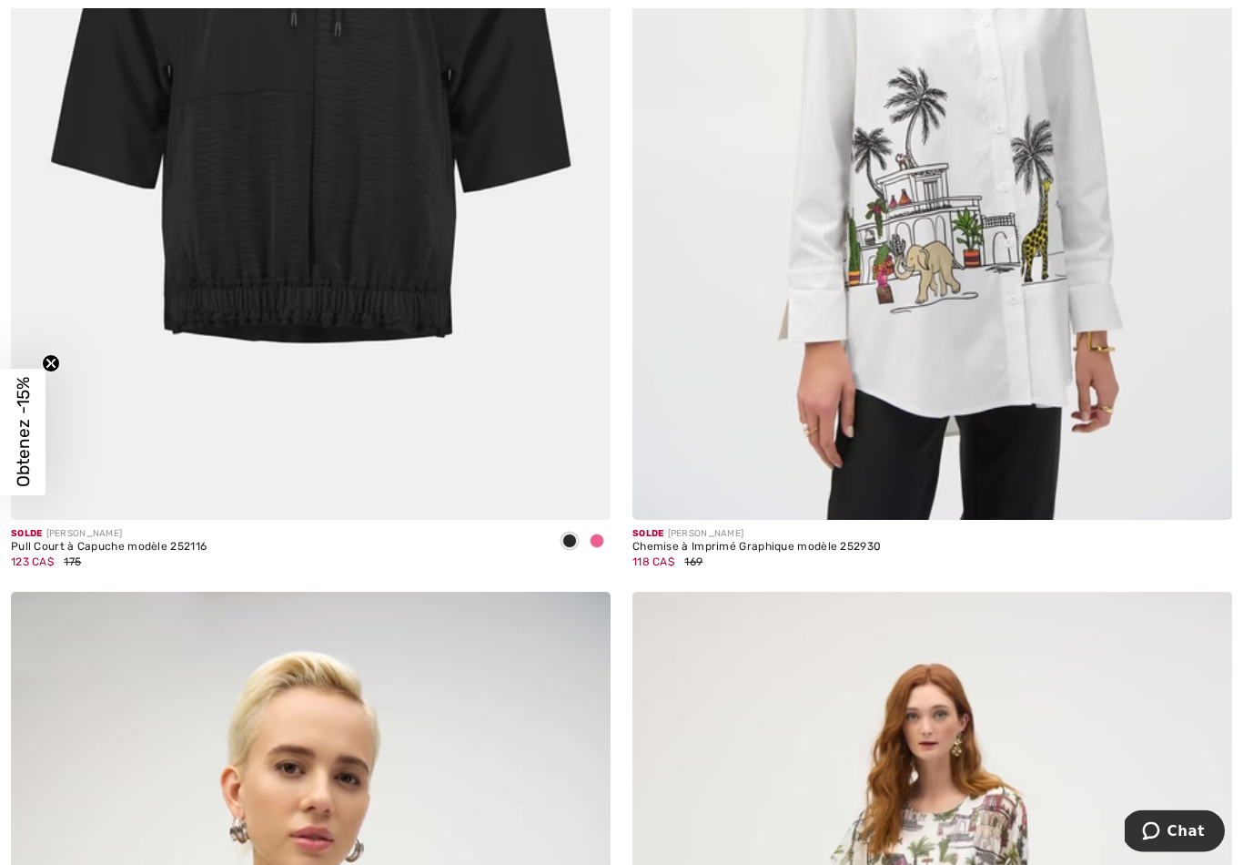
scroll to position [15558, 0]
click at [374, 268] on img at bounding box center [311, 70] width 600 height 900
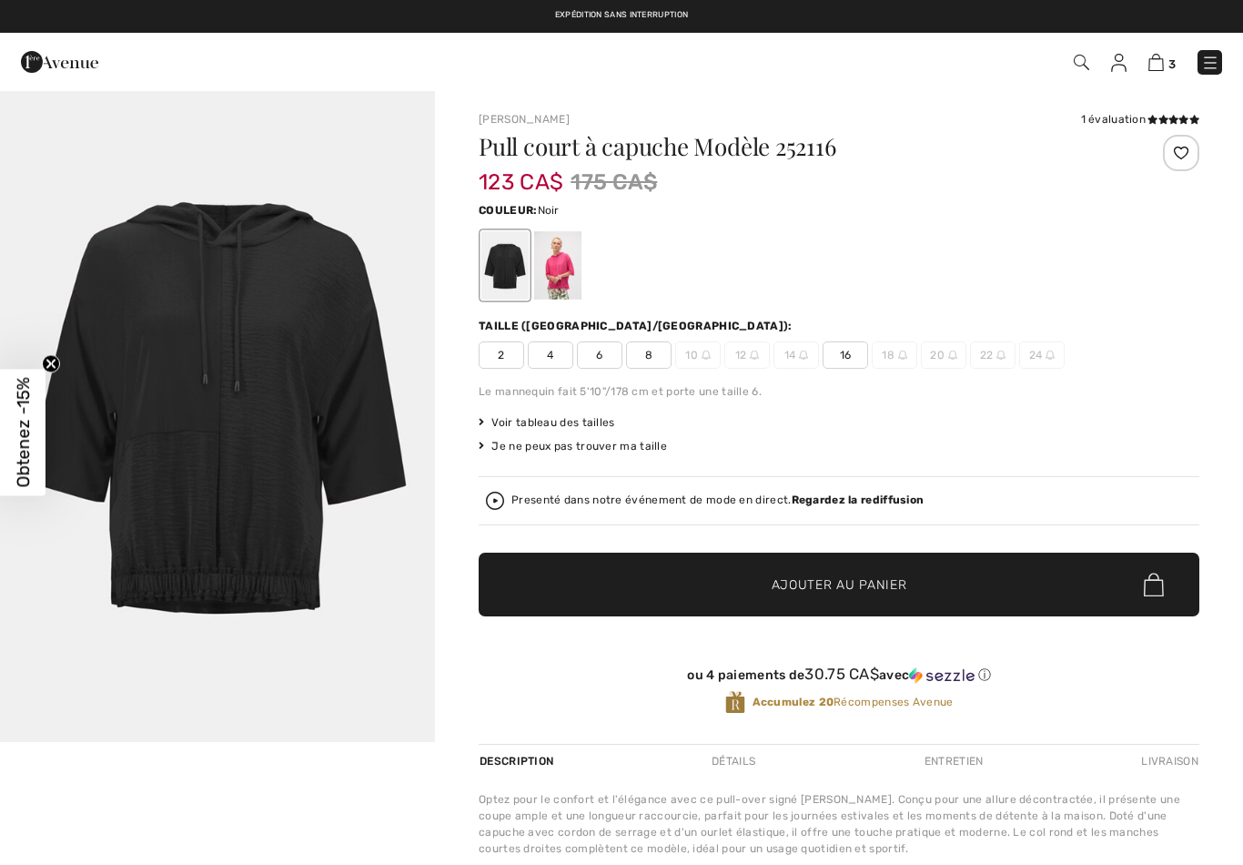
checkbox input "true"
click at [562, 267] on div at bounding box center [557, 265] width 47 height 68
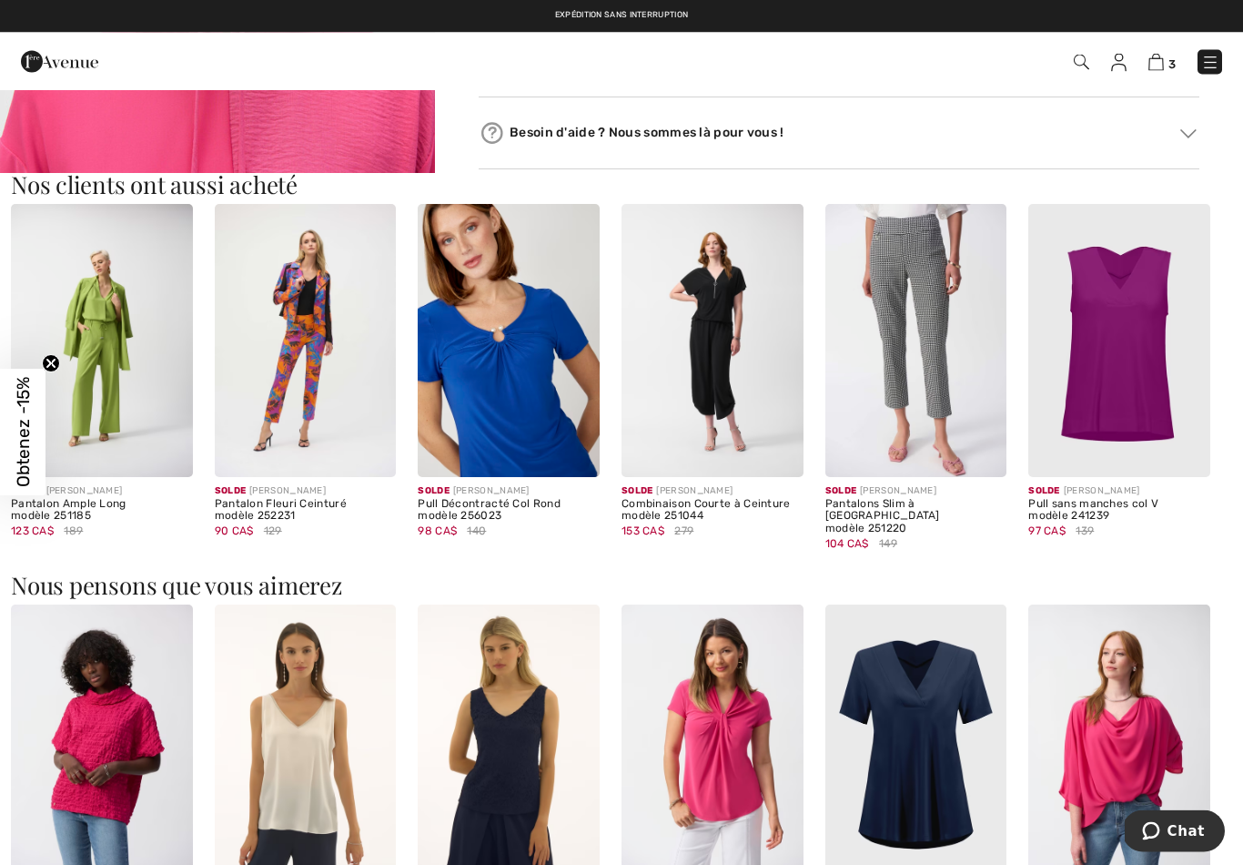
scroll to position [1045, 0]
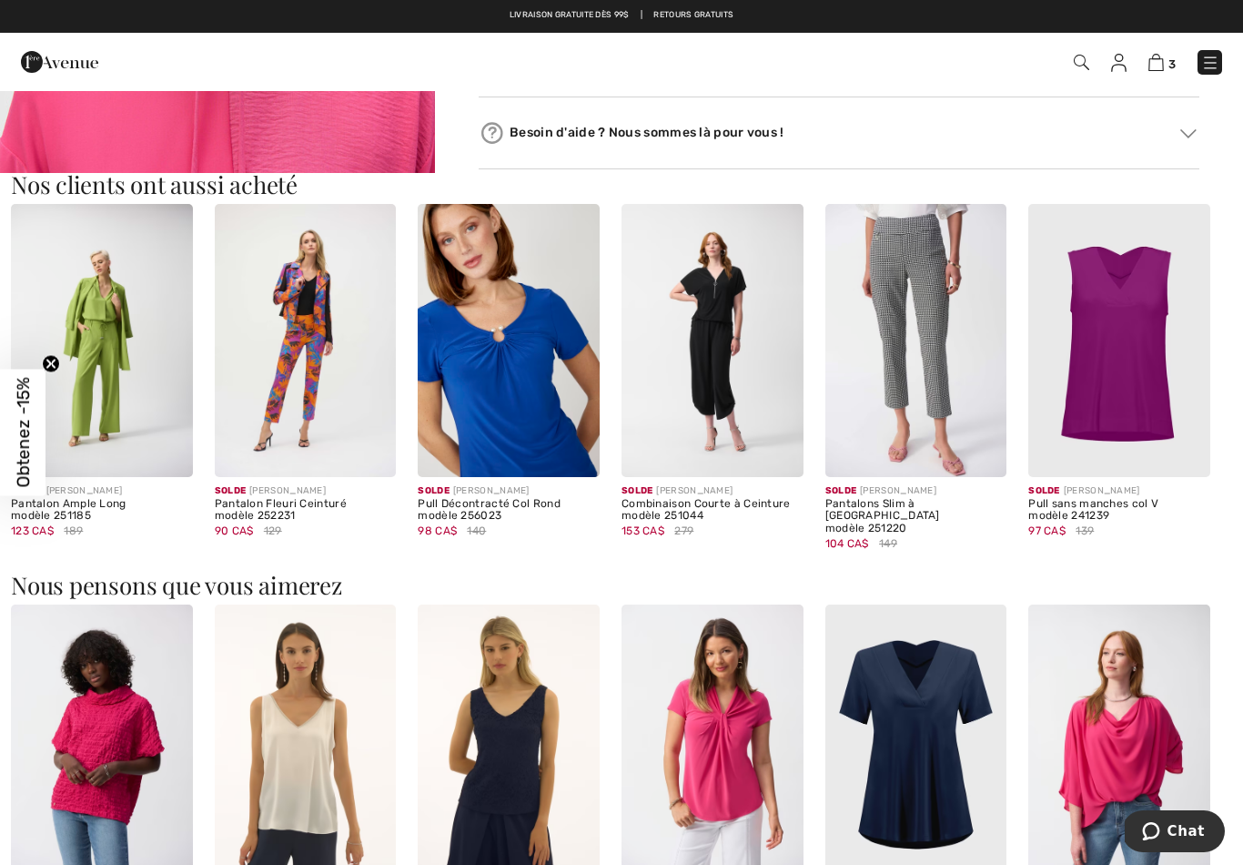
click at [529, 399] on img at bounding box center [509, 340] width 182 height 272
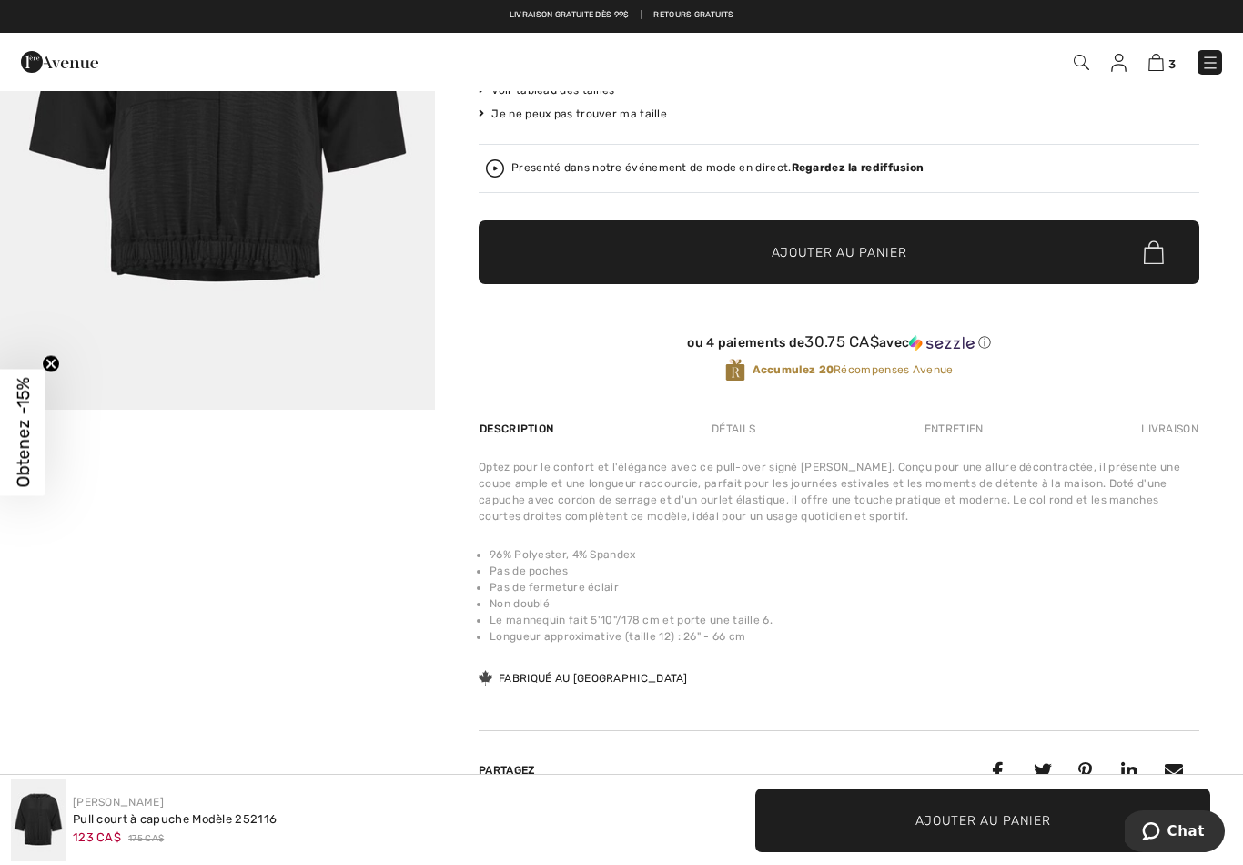
scroll to position [330, 0]
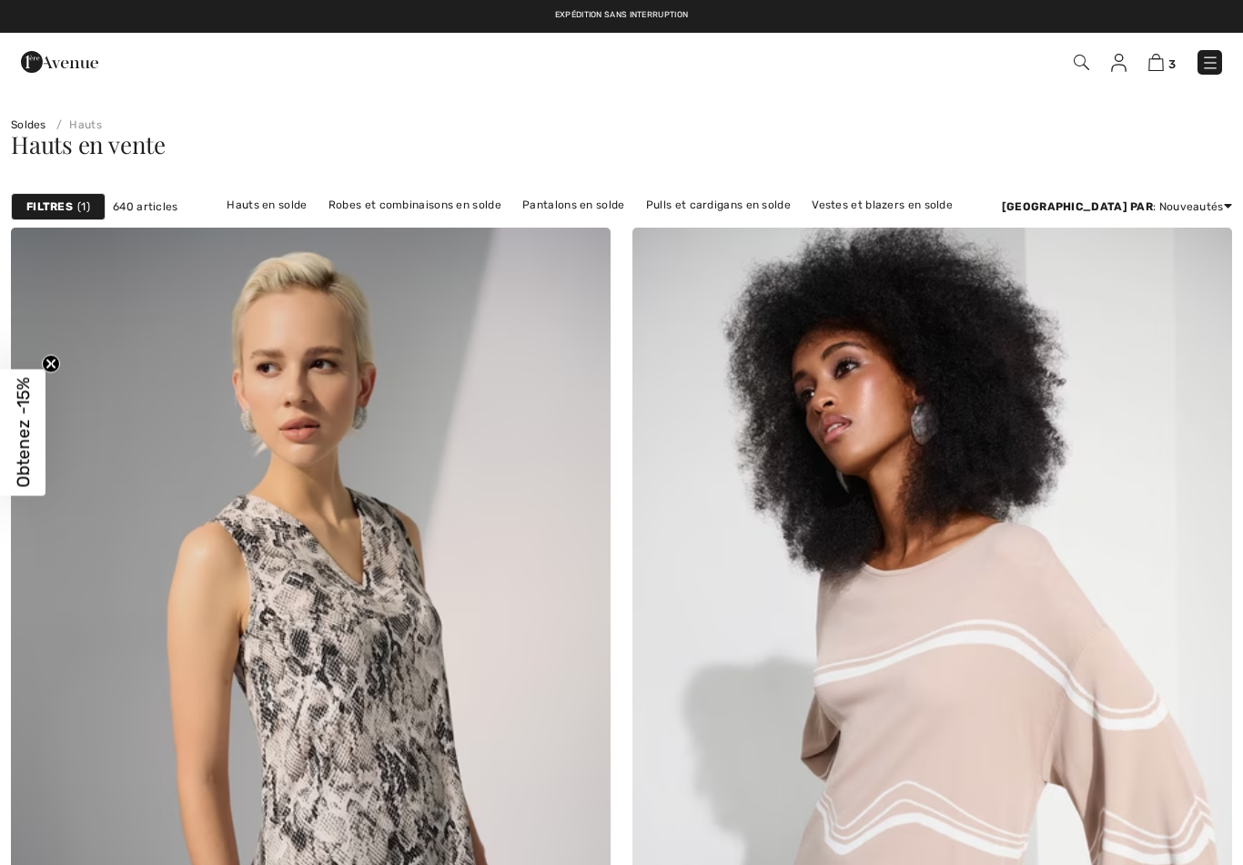
checkbox input "true"
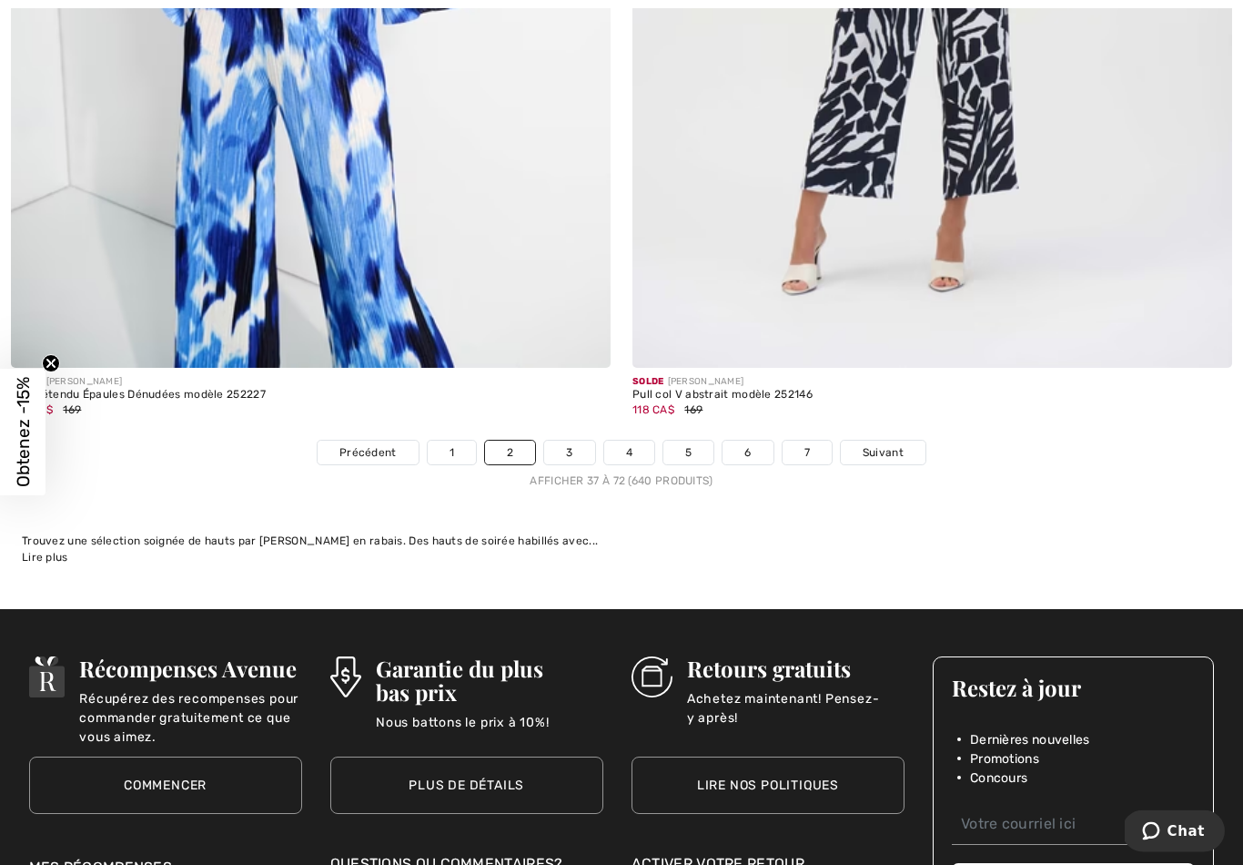
scroll to position [17653, 0]
click at [572, 441] on link "3" at bounding box center [569, 453] width 50 height 24
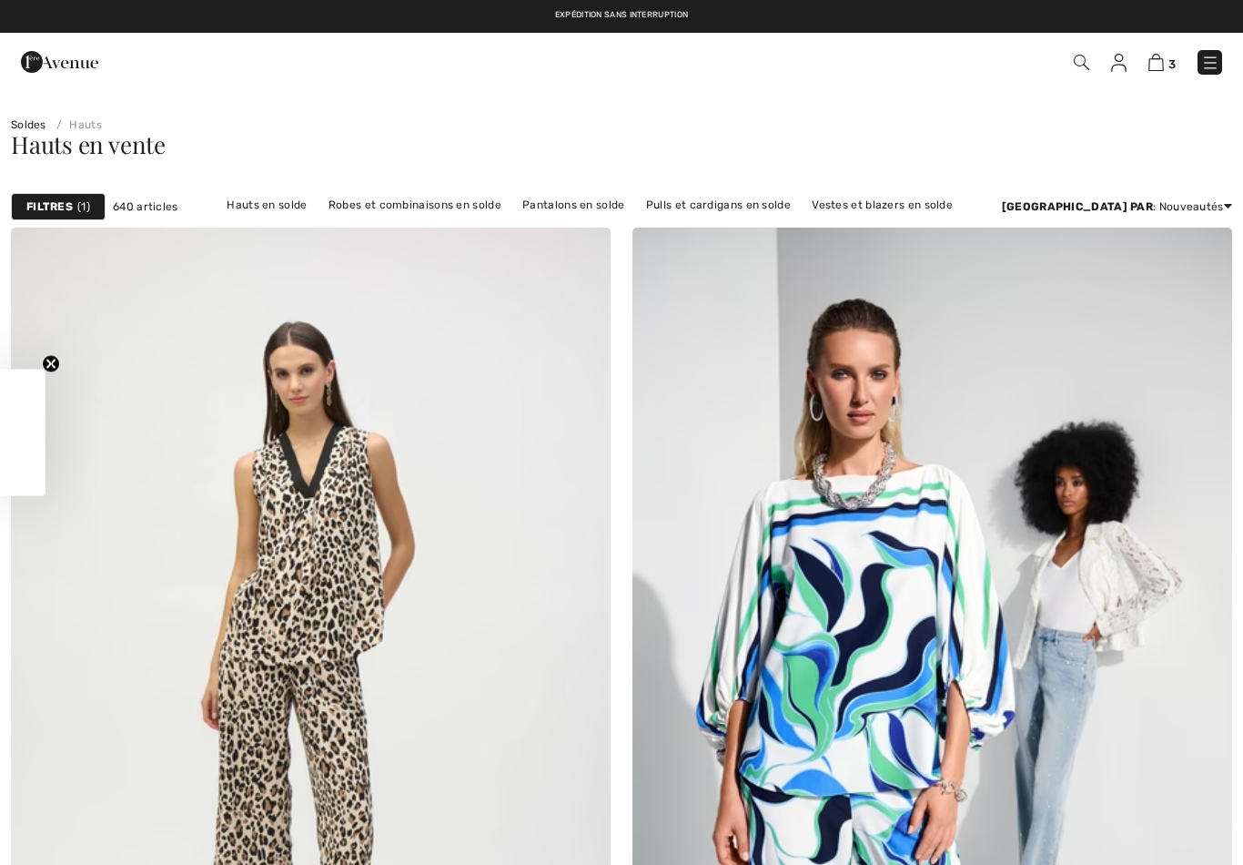
checkbox input "true"
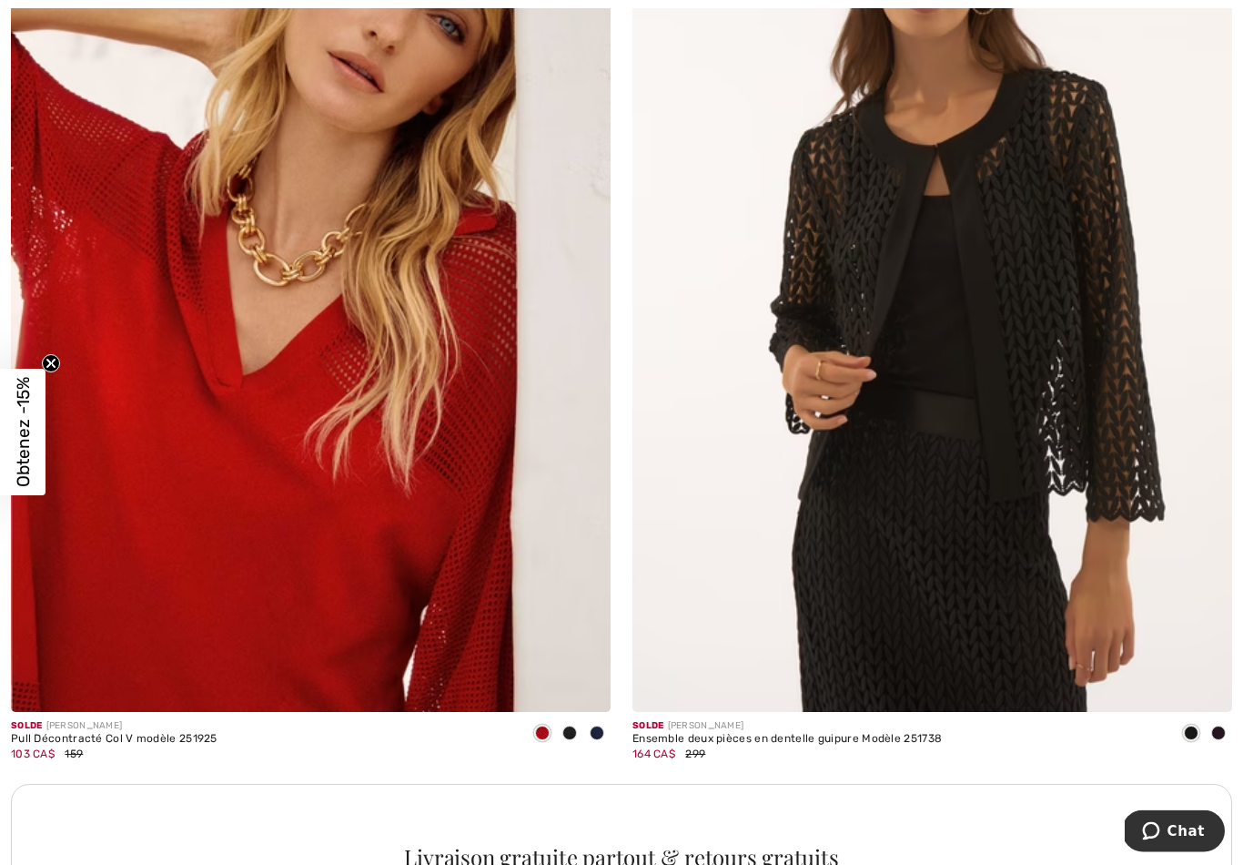
scroll to position [11291, 0]
click at [338, 506] on img at bounding box center [311, 263] width 600 height 900
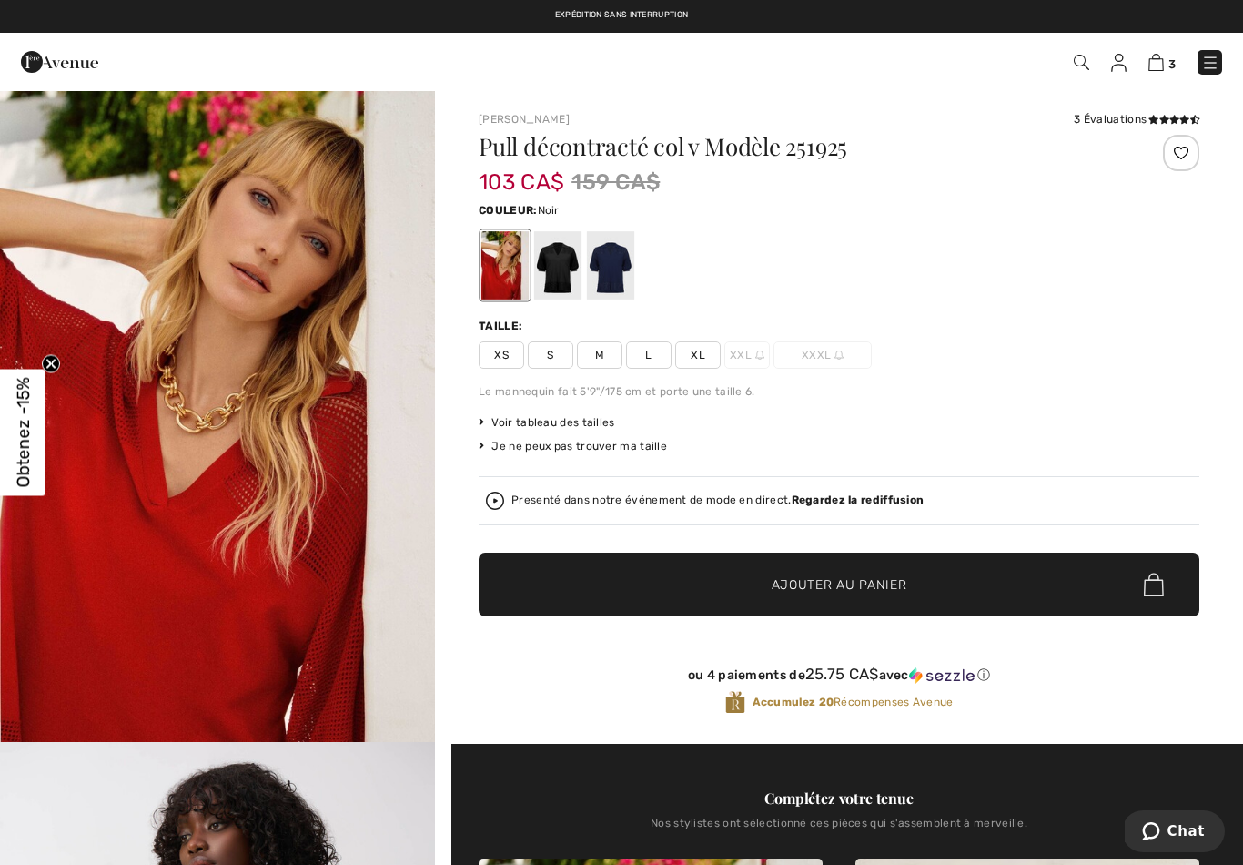
click at [561, 268] on div at bounding box center [557, 265] width 47 height 68
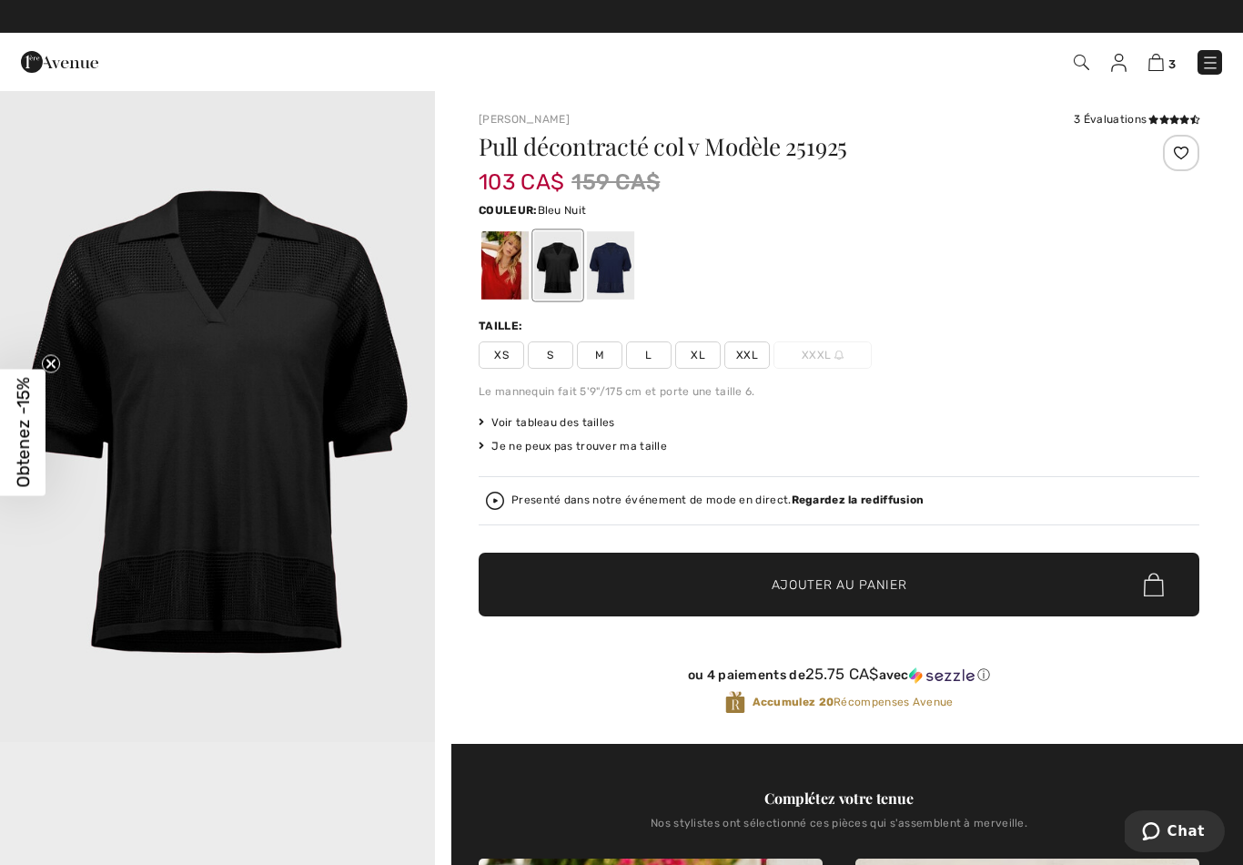
click at [623, 268] on div at bounding box center [610, 265] width 47 height 68
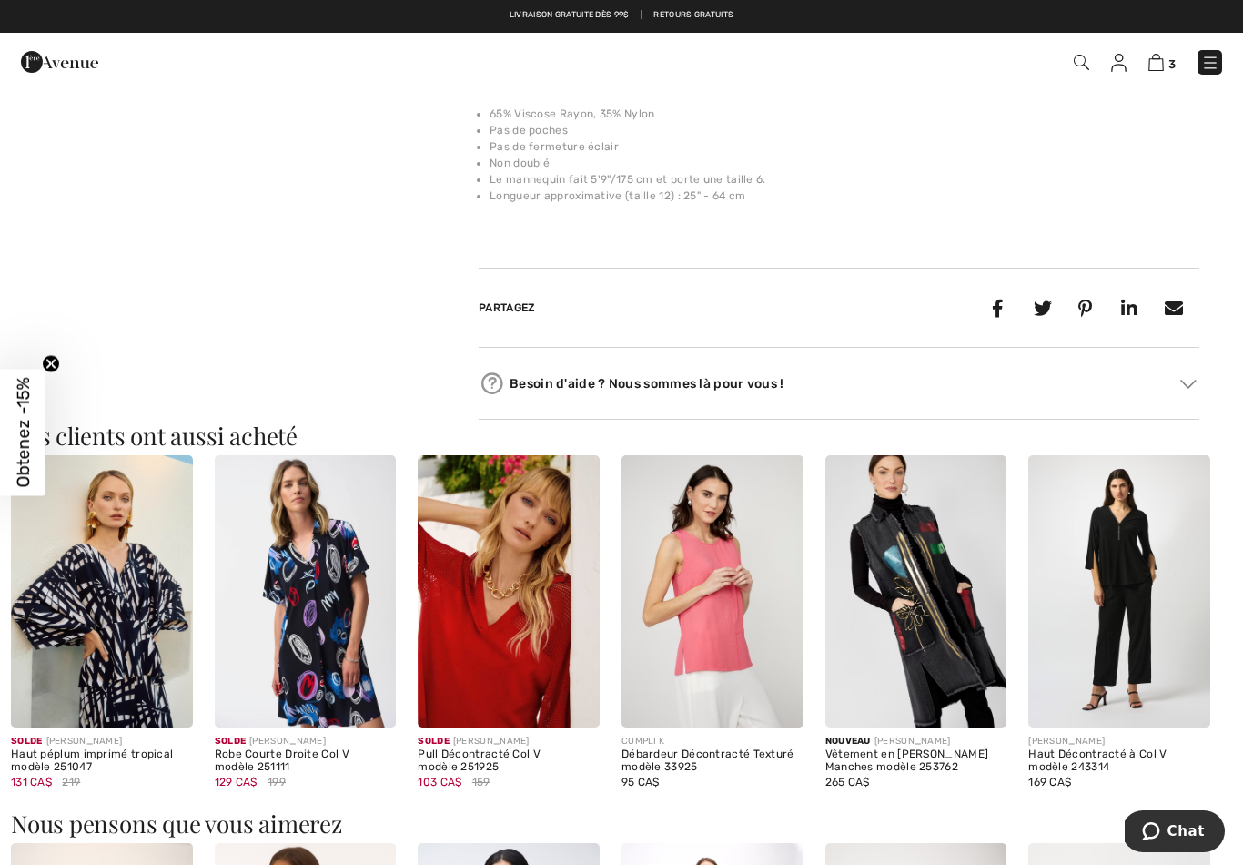
scroll to position [1446, 0]
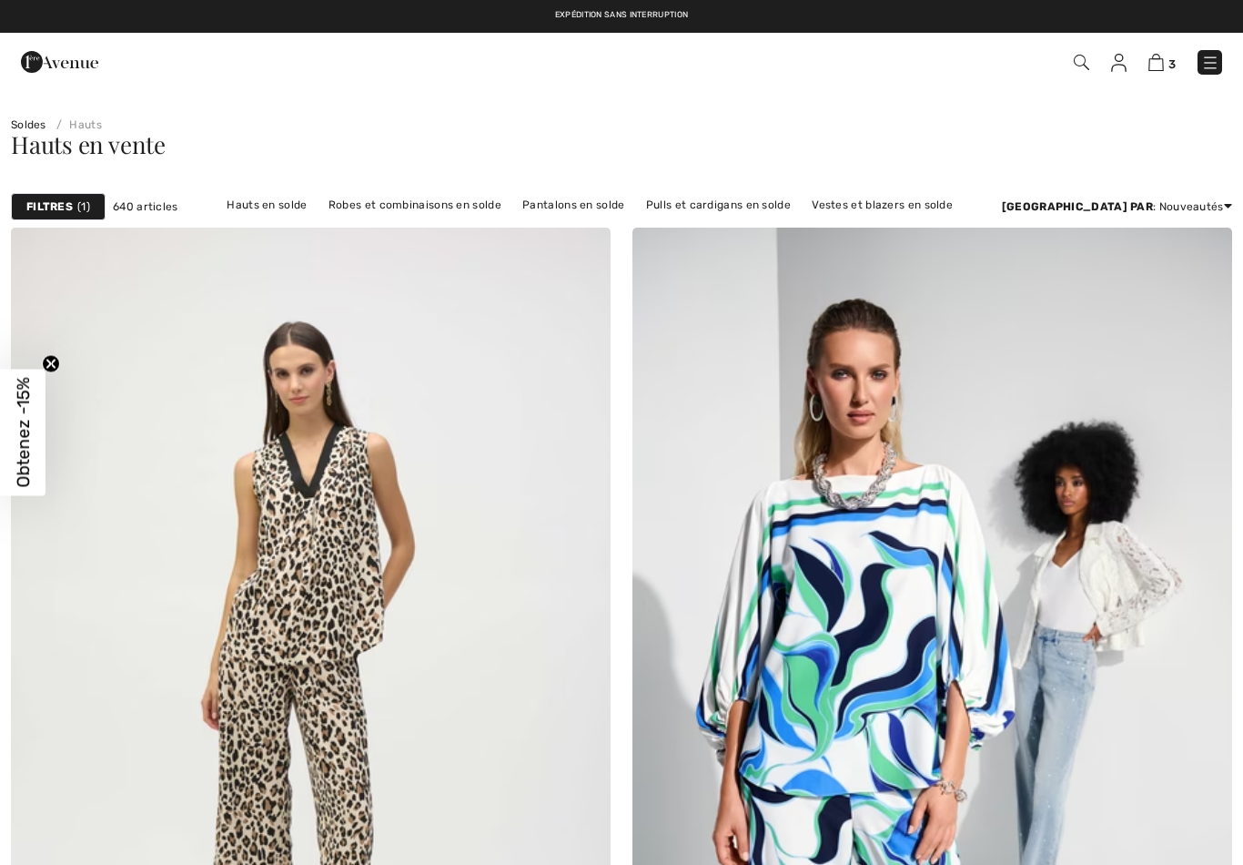
checkbox input "true"
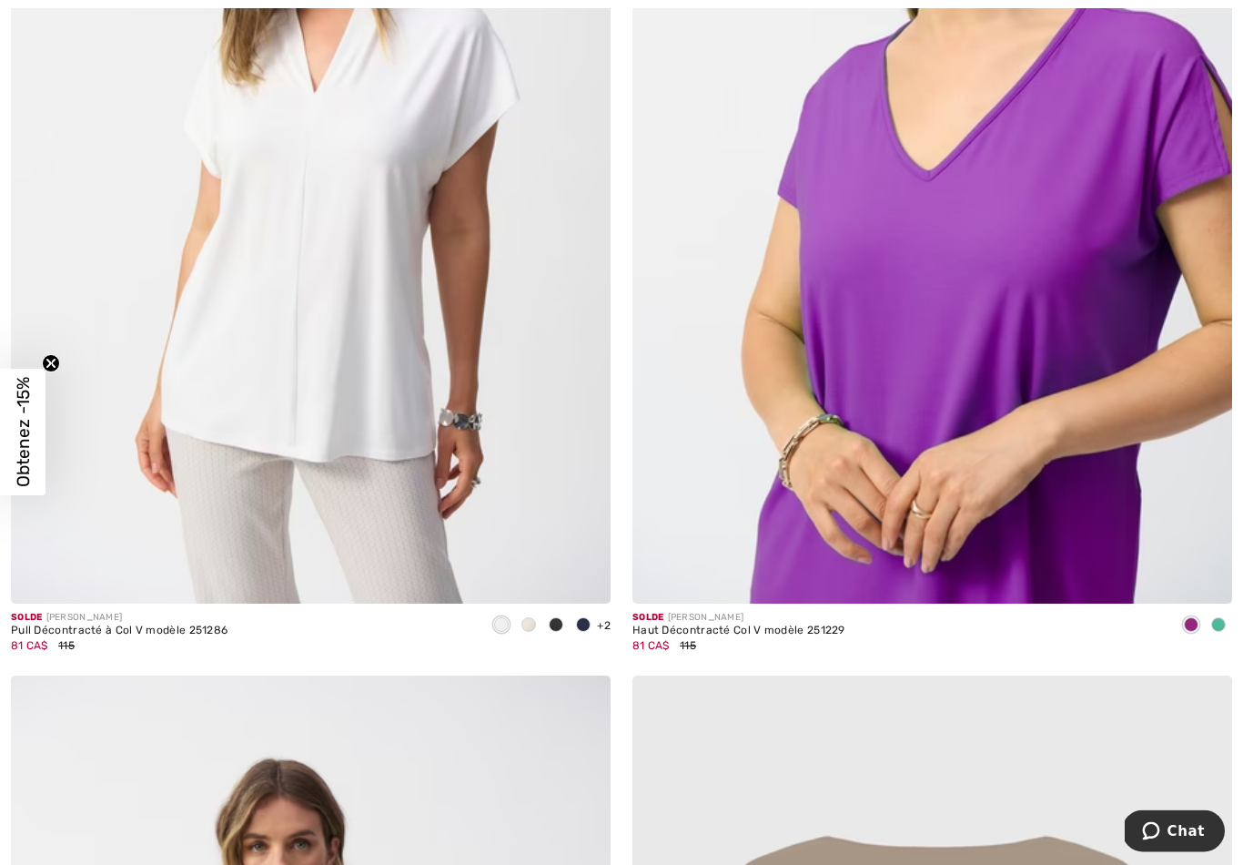
scroll to position [15476, 0]
click at [910, 302] on img at bounding box center [933, 152] width 600 height 900
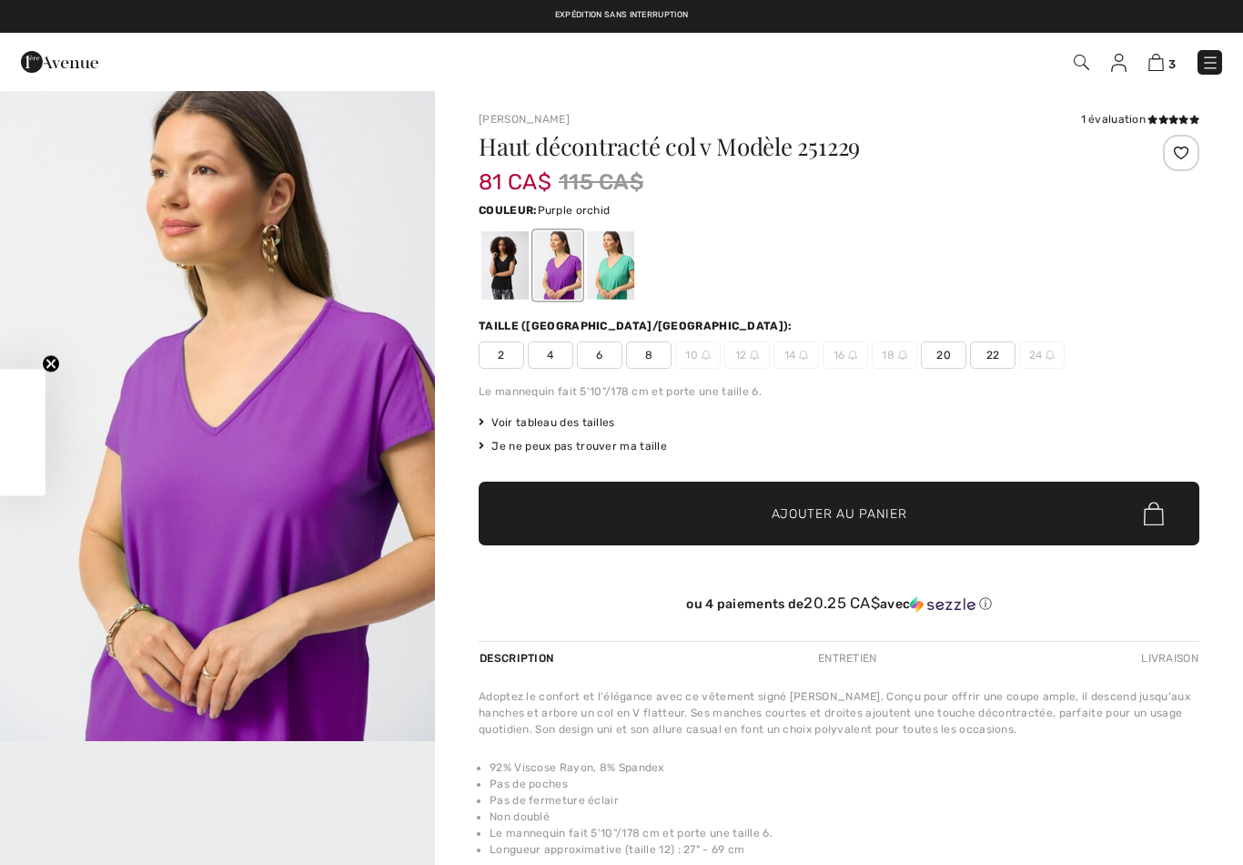
checkbox input "true"
click at [623, 268] on div at bounding box center [610, 265] width 47 height 68
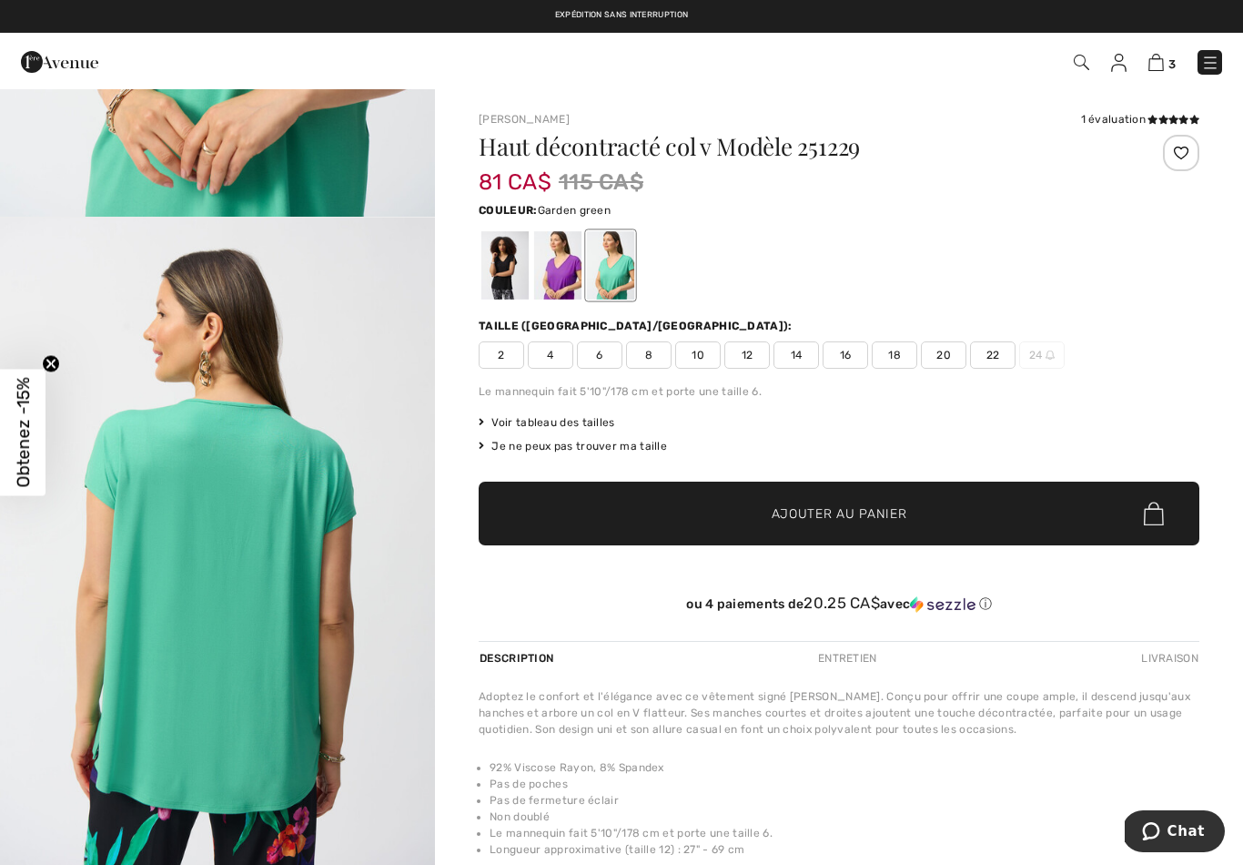
scroll to position [445, 0]
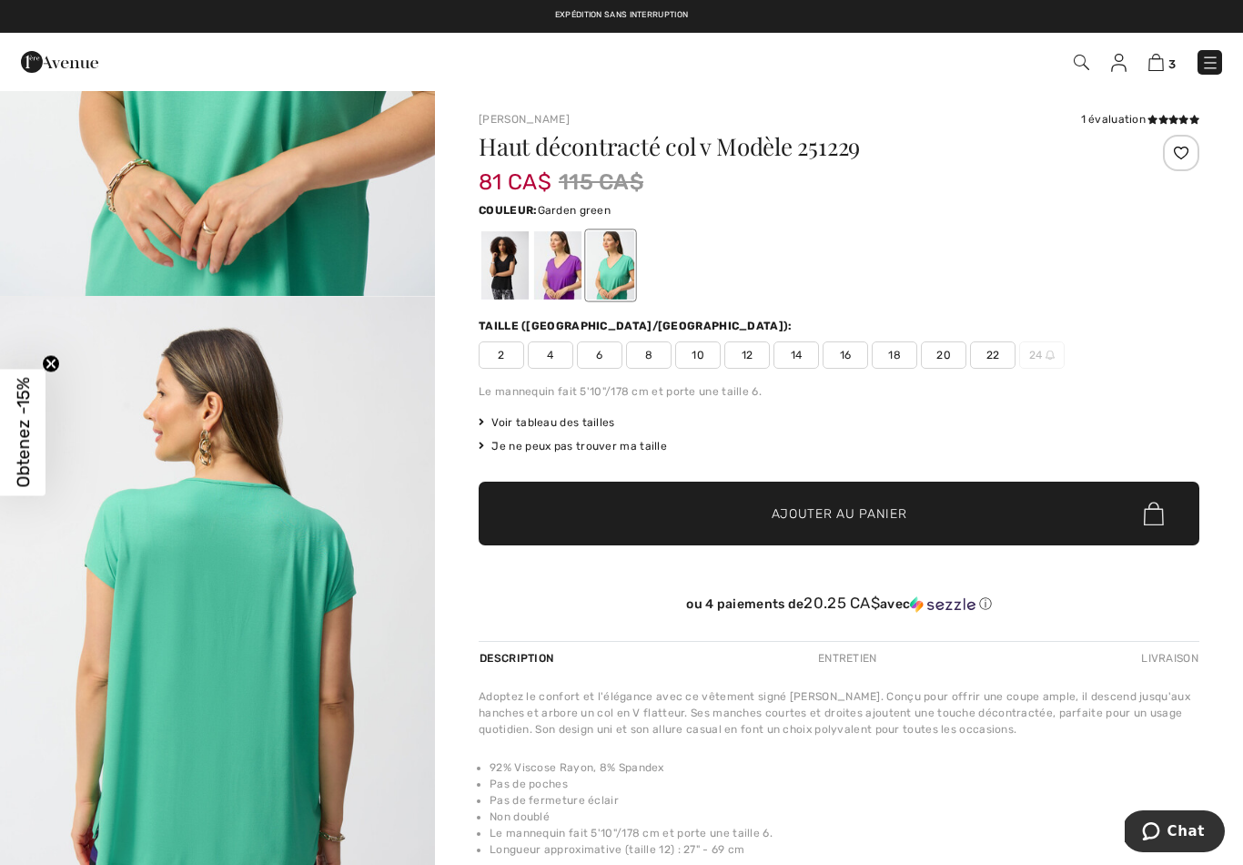
click at [691, 364] on span "10" at bounding box center [698, 354] width 46 height 27
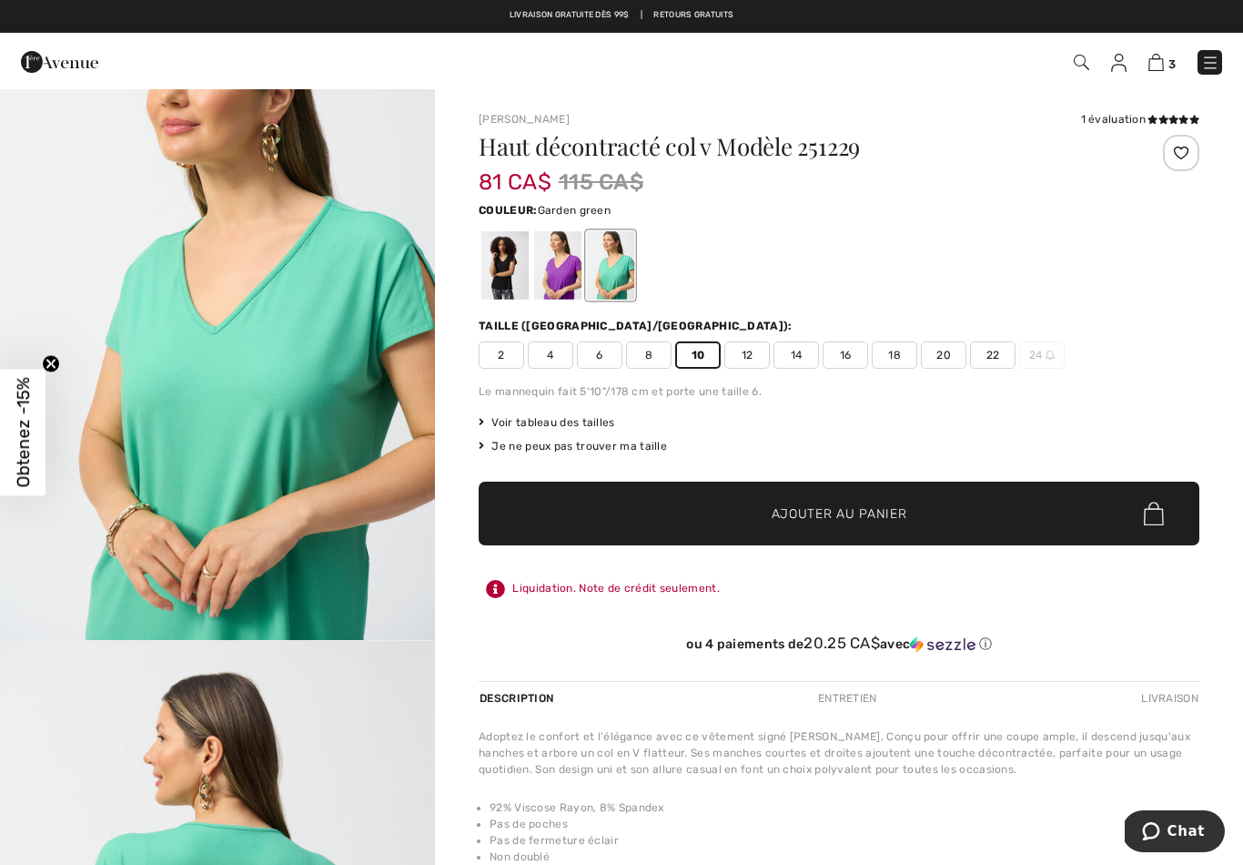
scroll to position [80, 0]
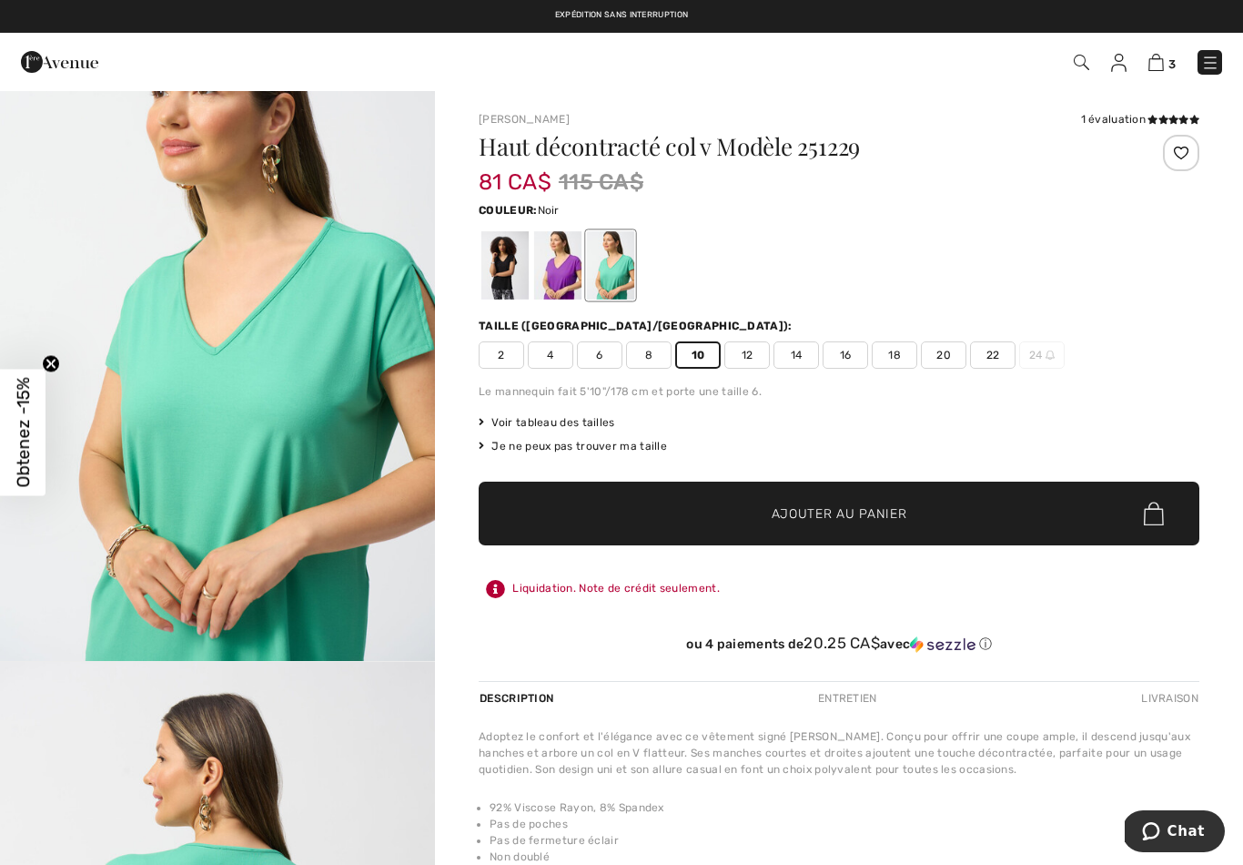
click at [498, 266] on div at bounding box center [504, 265] width 47 height 68
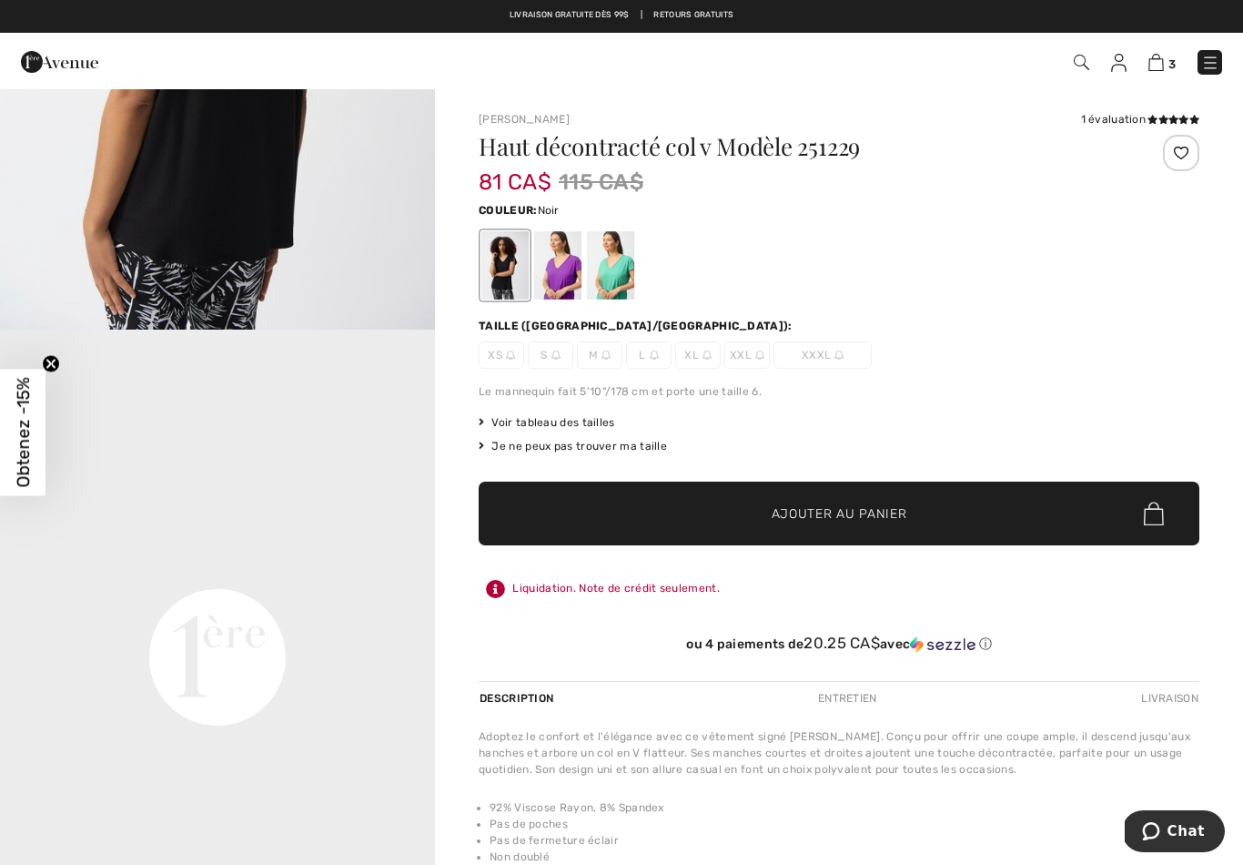
scroll to position [1065, 0]
click at [603, 277] on div at bounding box center [610, 265] width 47 height 68
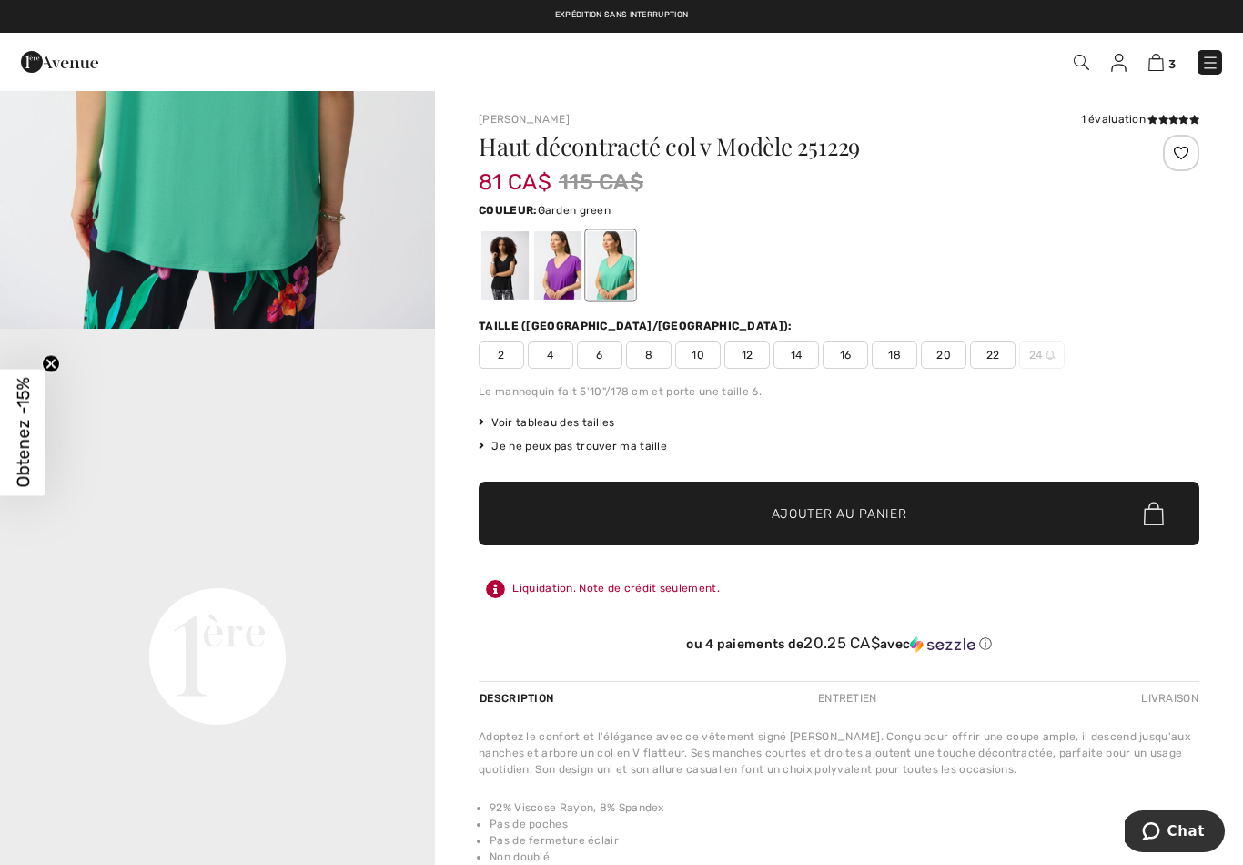
scroll to position [0, 0]
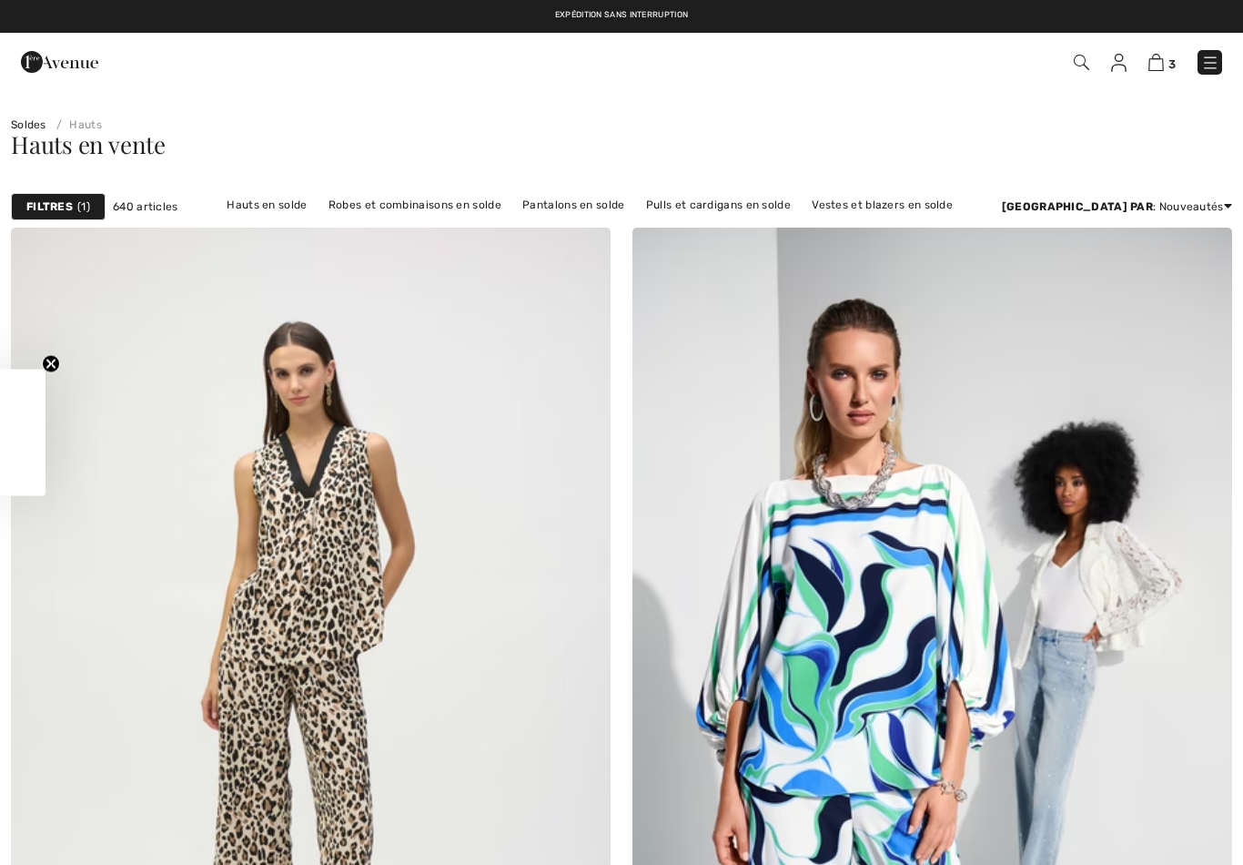
checkbox input "true"
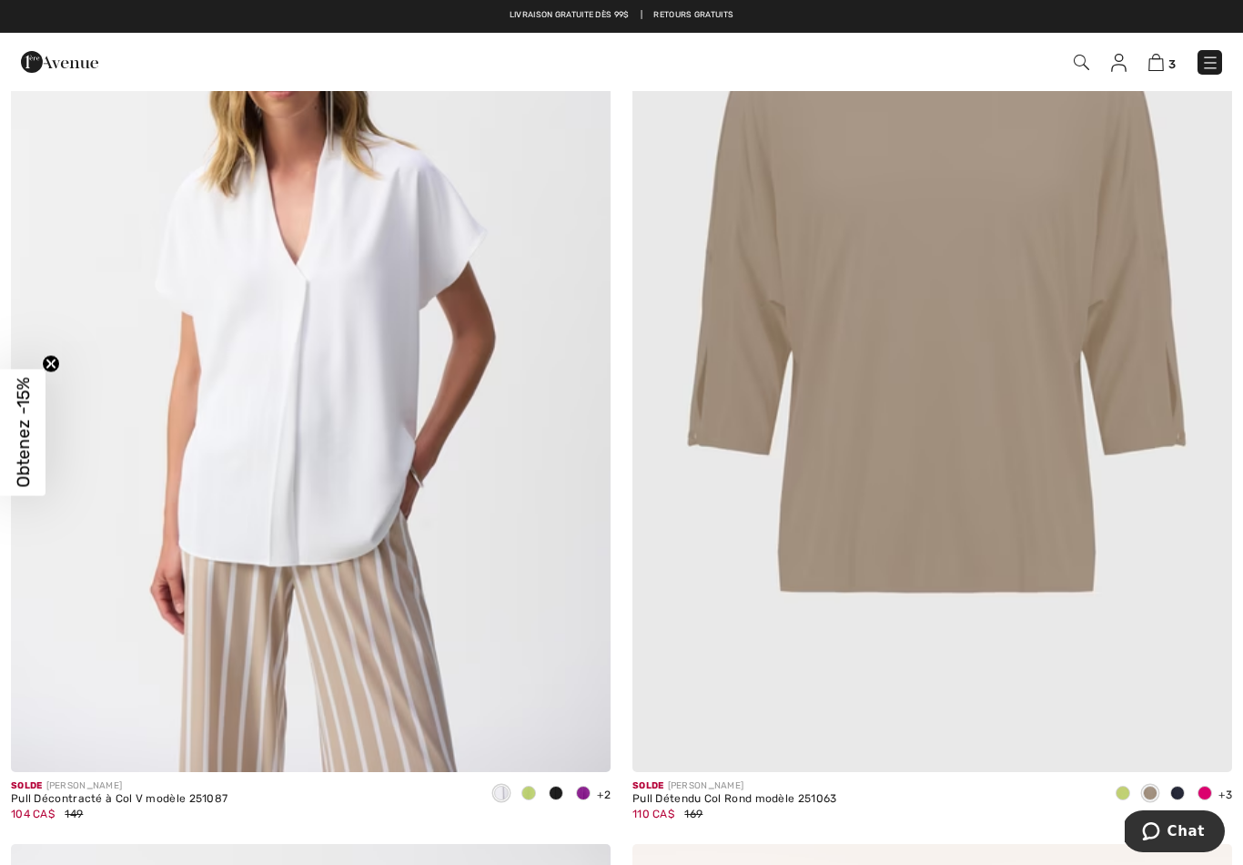
scroll to position [16276, 0]
click at [513, 577] on img at bounding box center [311, 323] width 600 height 900
click at [313, 427] on img at bounding box center [311, 323] width 600 height 900
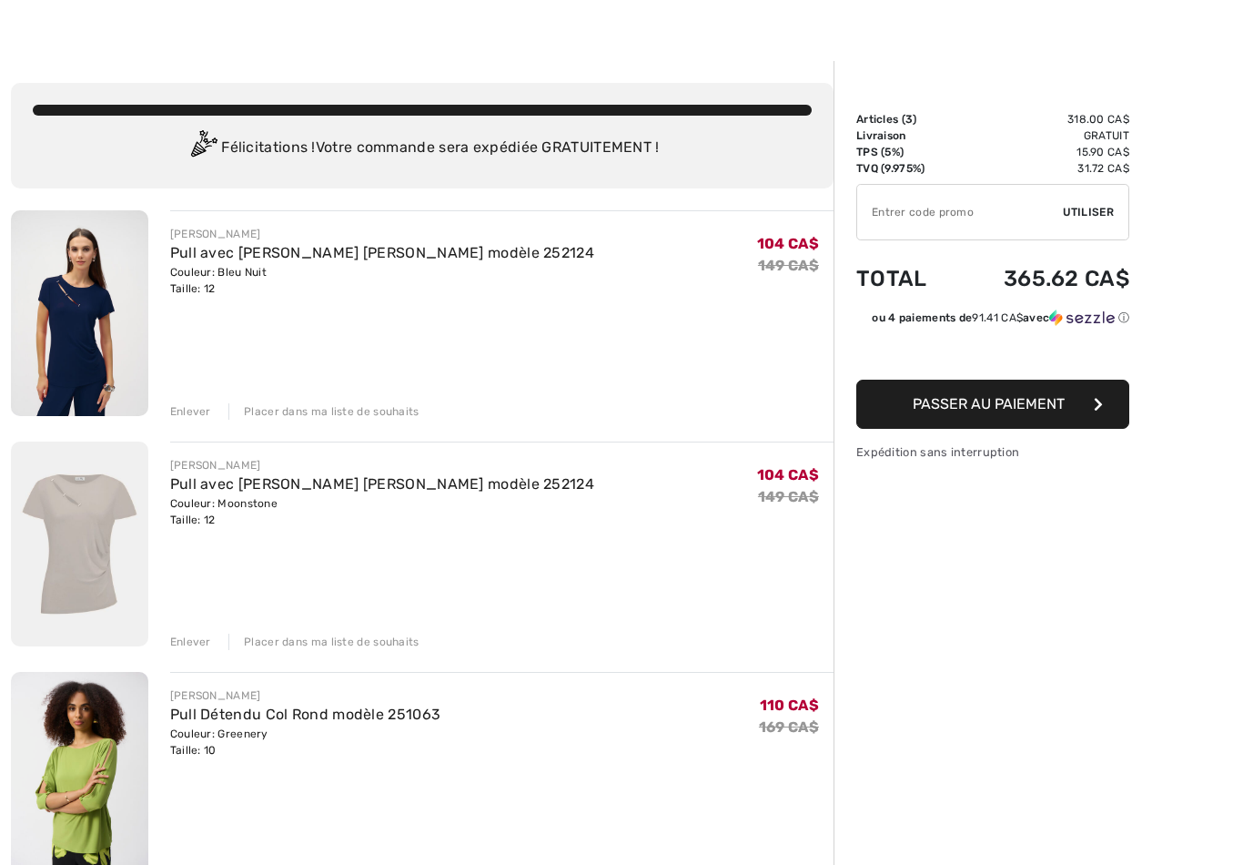
scroll to position [36, 0]
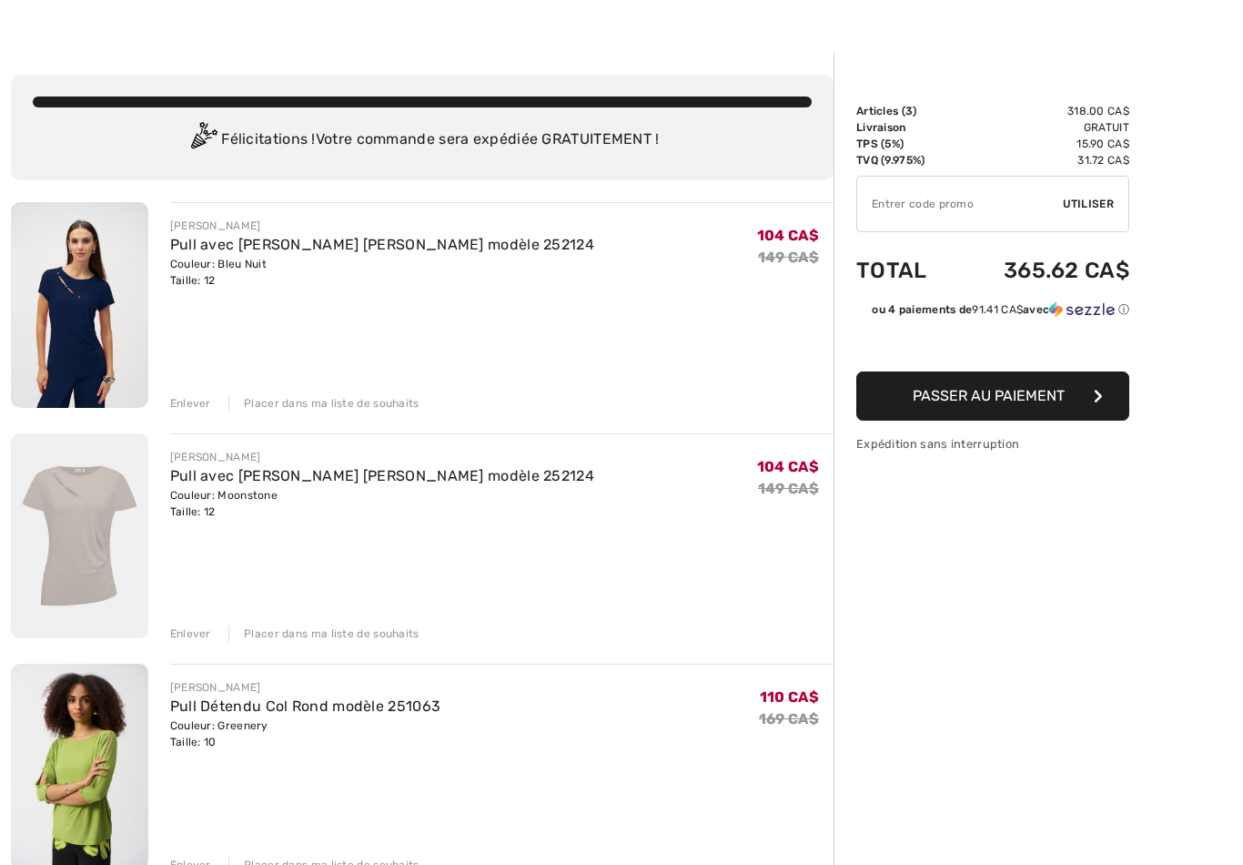
click at [196, 400] on div "Enlever" at bounding box center [190, 403] width 41 height 16
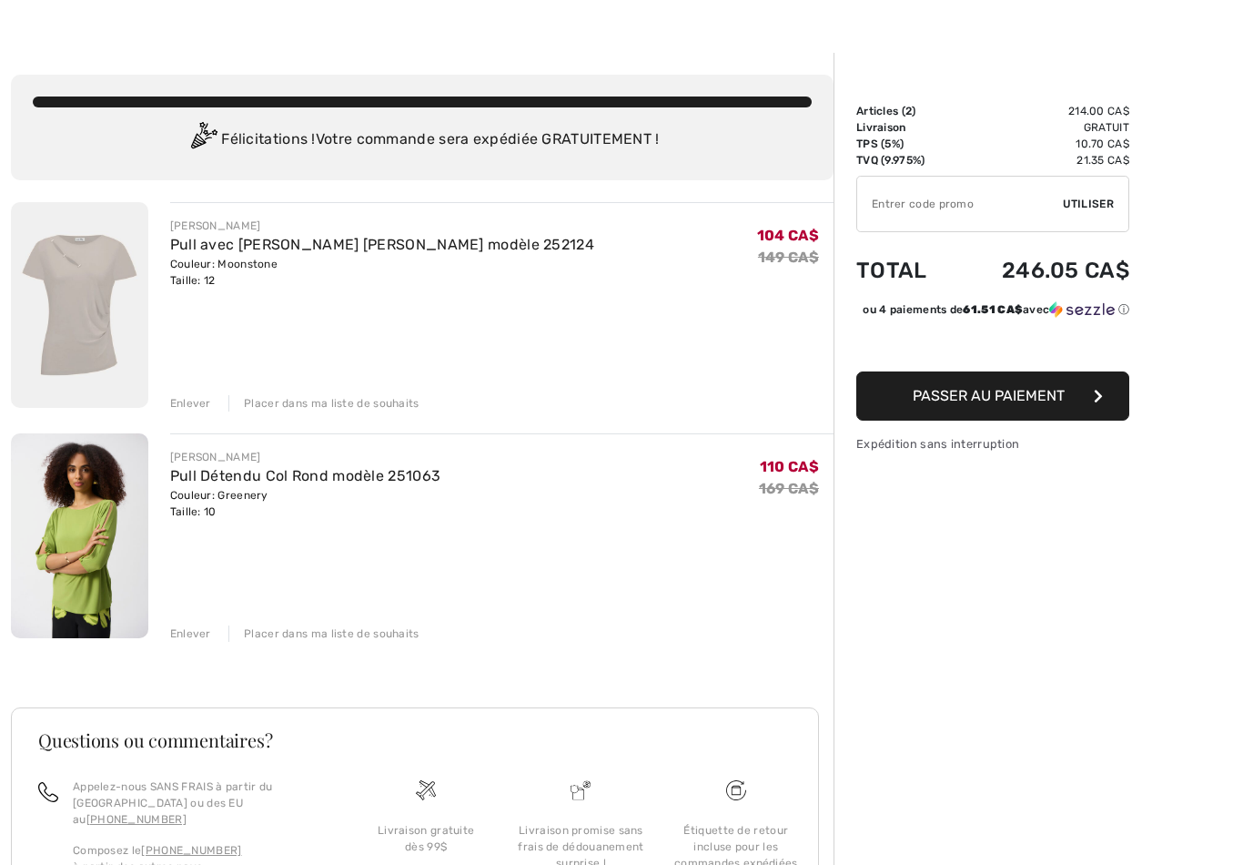
click at [194, 401] on div "Enlever" at bounding box center [190, 403] width 41 height 16
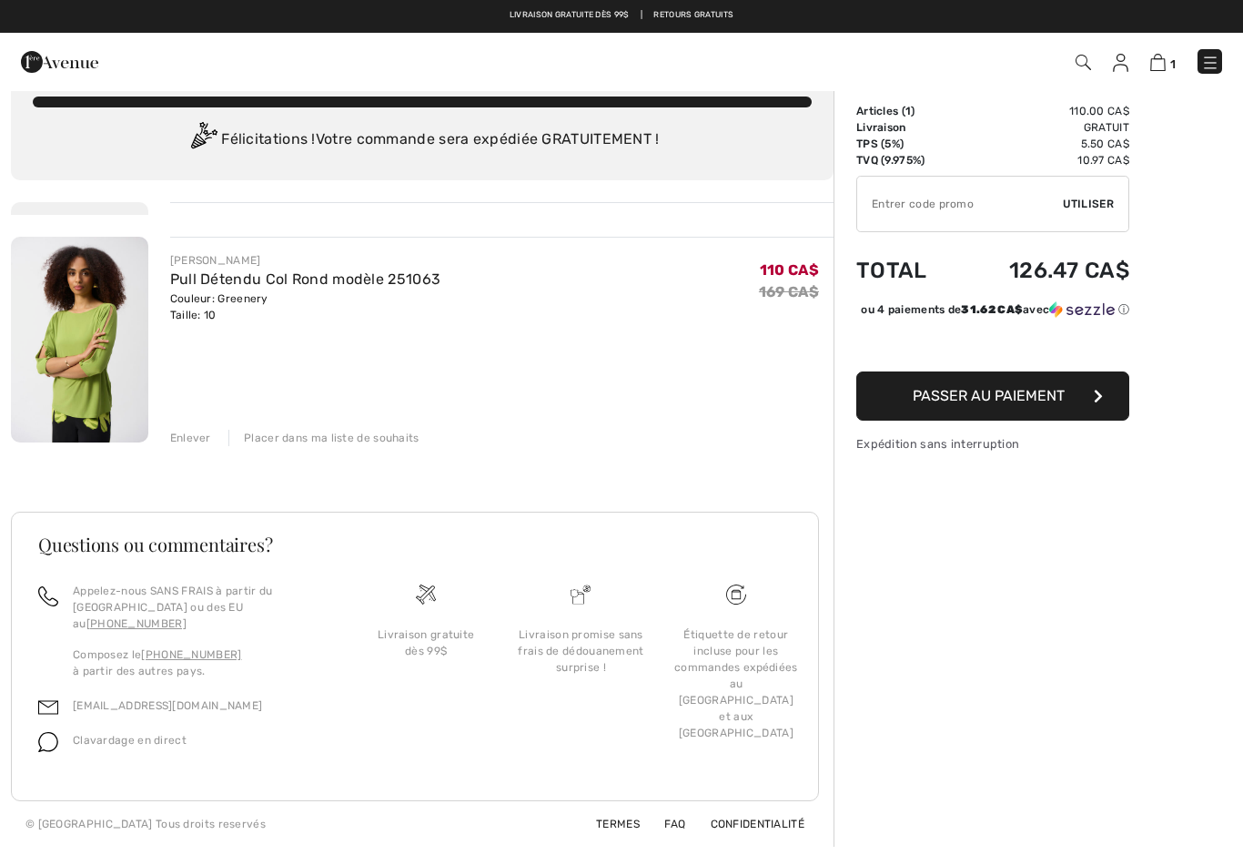
scroll to position [34, 0]
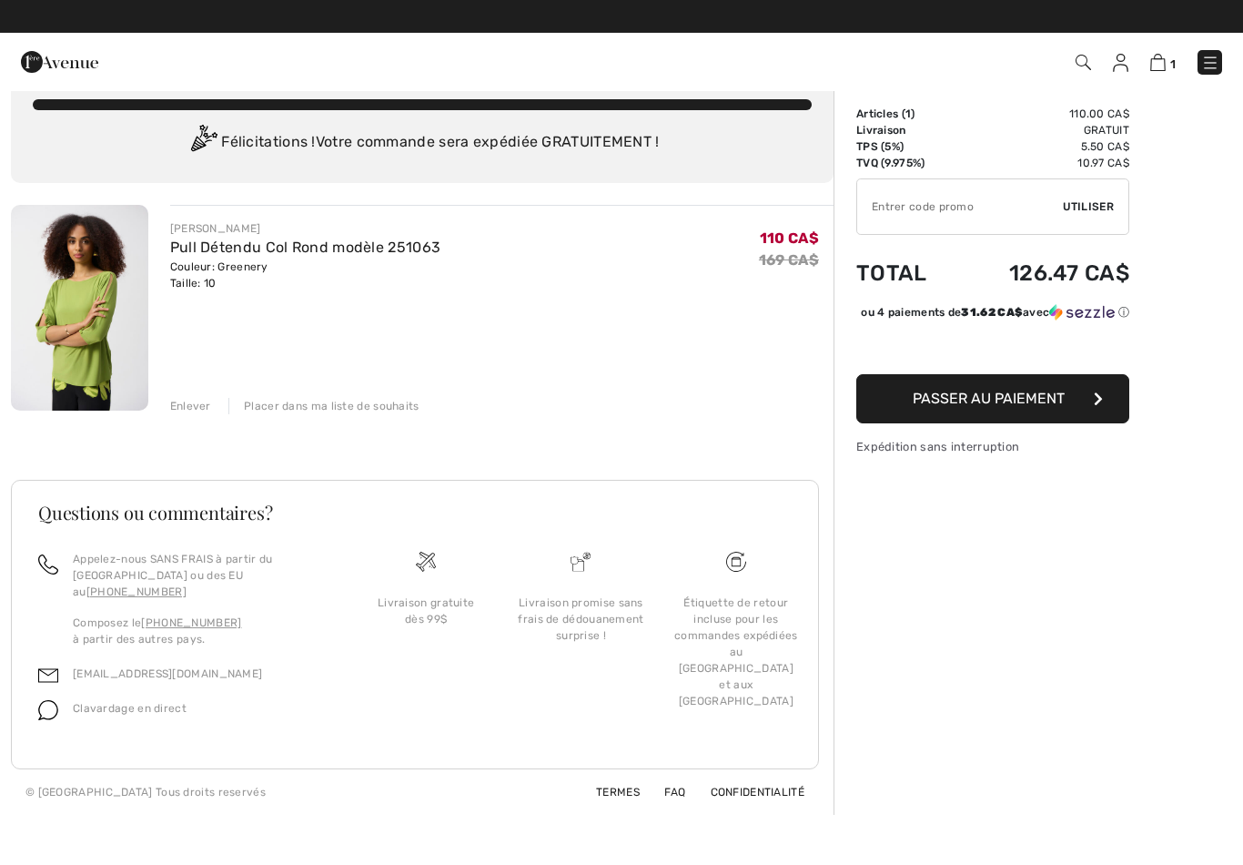
click at [198, 405] on div "Enlever" at bounding box center [190, 406] width 41 height 16
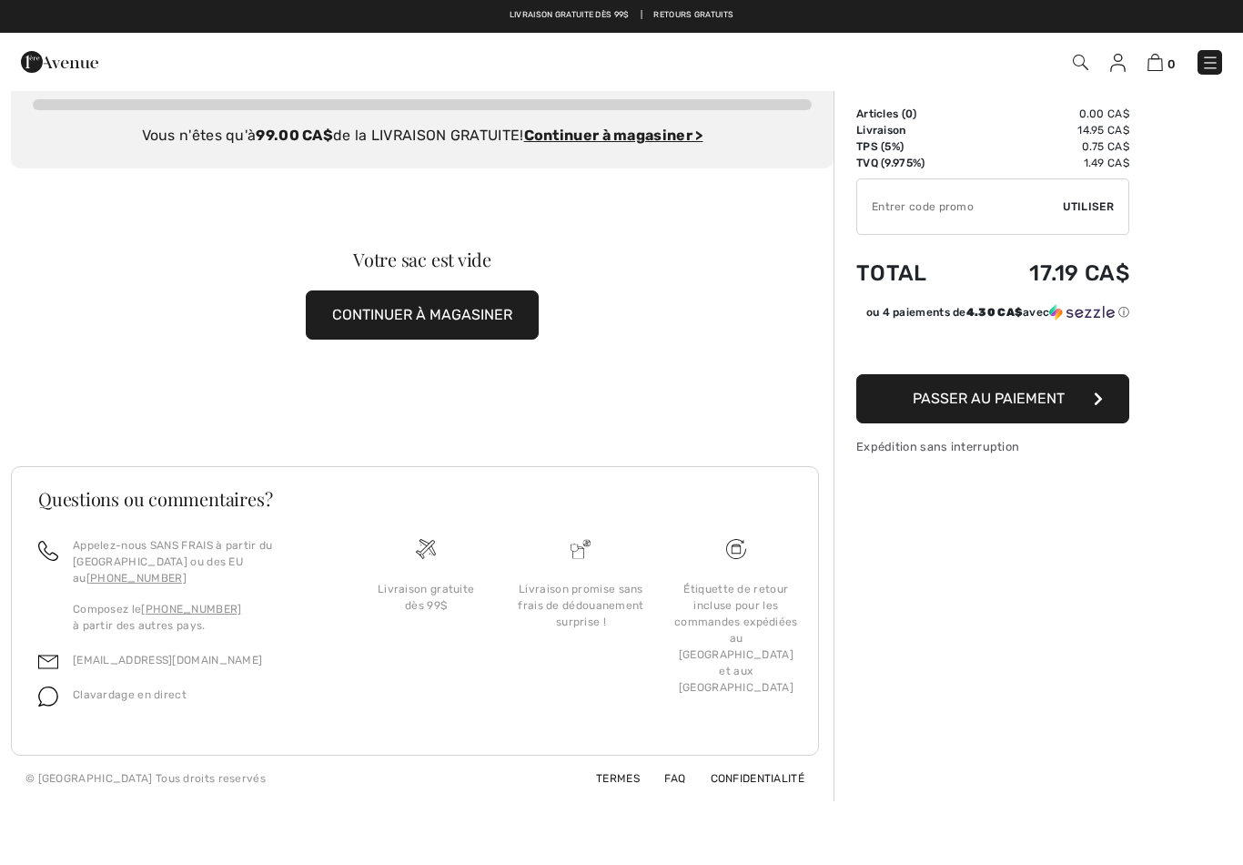
scroll to position [0, 0]
